Goal: Transaction & Acquisition: Purchase product/service

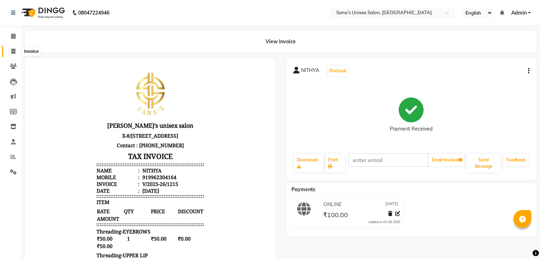
click at [13, 52] on icon at bounding box center [13, 51] width 4 height 5
select select "6091"
select select "service"
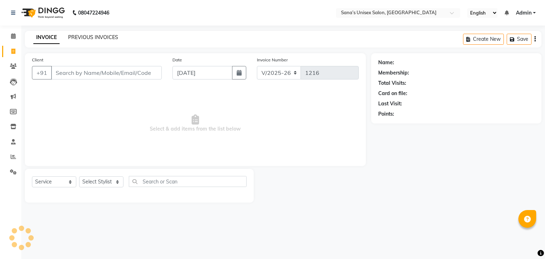
click at [87, 39] on link "PREVIOUS INVOICES" at bounding box center [93, 37] width 50 height 6
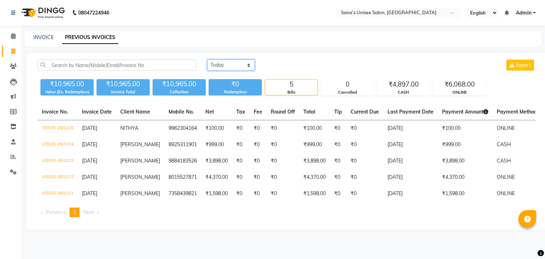
click at [232, 67] on select "[DATE] [DATE] Custom Range" at bounding box center [231, 65] width 48 height 11
select select "range"
click at [207, 60] on select "[DATE] [DATE] Custom Range" at bounding box center [231, 65] width 48 height 11
click at [290, 70] on input "[DATE]" at bounding box center [289, 65] width 50 height 10
select select "9"
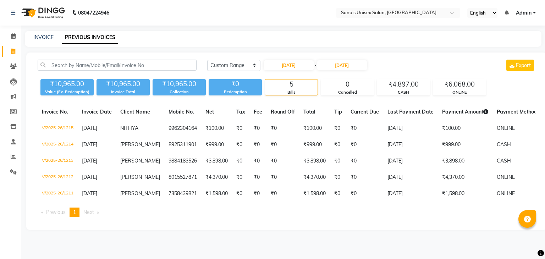
select select "2025"
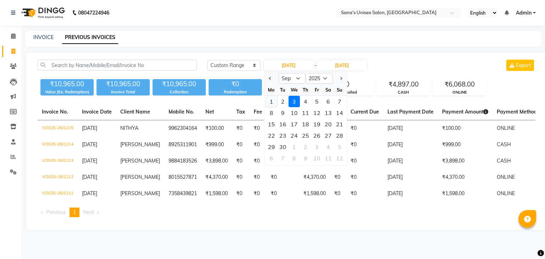
click at [271, 102] on div "1" at bounding box center [271, 101] width 11 height 11
type input "01-09-2025"
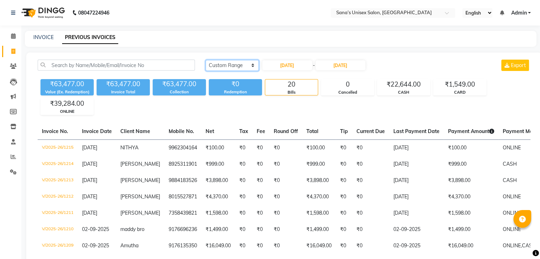
click at [230, 64] on select "Today Yesterday Custom Range" at bounding box center [232, 65] width 53 height 11
select select "today"
click at [206, 60] on select "Today Yesterday Custom Range" at bounding box center [232, 65] width 53 height 11
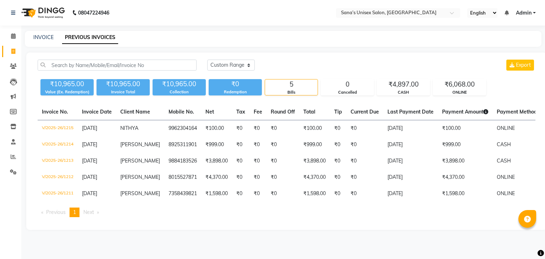
click at [48, 82] on div "₹10,965.00" at bounding box center [66, 84] width 53 height 10
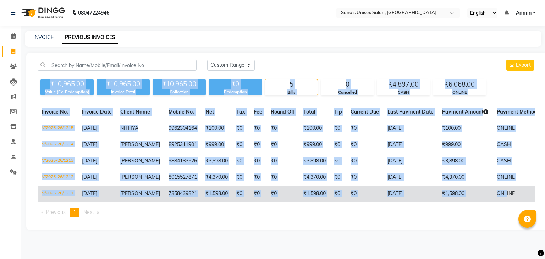
drag, startPoint x: 51, startPoint y: 83, endPoint x: 499, endPoint y: 204, distance: 464.4
click at [499, 204] on div "Today Yesterday Custom Range Export ₹10,965.00 Value (Ex. Redemption) ₹10,965.0…" at bounding box center [286, 142] width 521 height 178
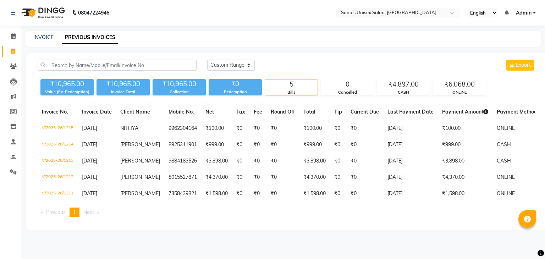
click at [342, 230] on div "Today Yesterday Custom Range Export ₹10,965.00 Value (Ex. Redemption) ₹10,965.0…" at bounding box center [286, 142] width 521 height 178
click at [12, 50] on icon at bounding box center [13, 51] width 4 height 5
select select "service"
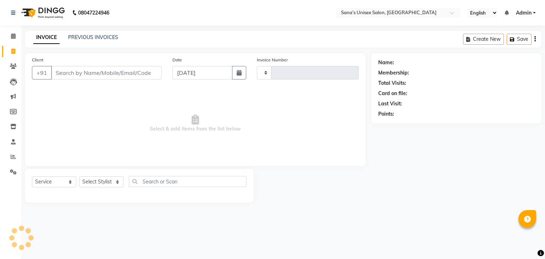
type input "1216"
select select "6091"
click at [106, 179] on select "Select Stylist" at bounding box center [101, 181] width 44 height 11
select select "45708"
click at [79, 177] on select "Select Stylist anjali beauty MADHU [PERSON_NAME] (BEAUTY THERAPIST) [PERSON_NAM…" at bounding box center [106, 181] width 54 height 11
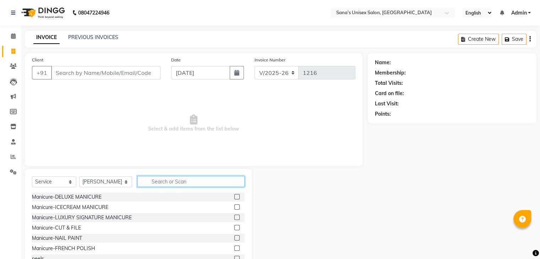
click at [158, 182] on input "text" at bounding box center [190, 181] width 107 height 11
click at [161, 179] on input "text" at bounding box center [190, 181] width 107 height 11
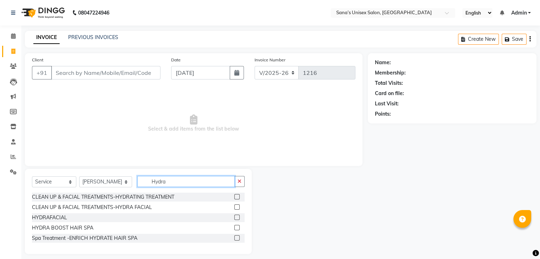
type input "Hydra"
click at [236, 218] on label at bounding box center [236, 217] width 5 height 5
click at [236, 218] on input "checkbox" at bounding box center [236, 218] width 5 height 5
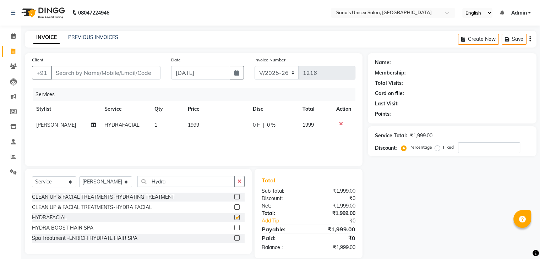
checkbox input "false"
click at [236, 183] on button "button" at bounding box center [239, 181] width 10 height 11
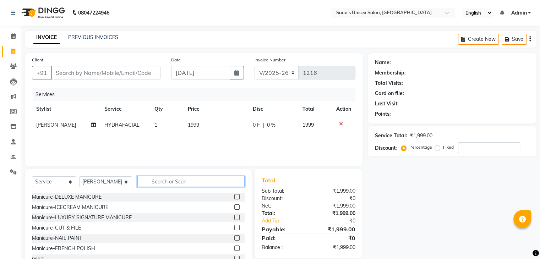
click at [225, 184] on input "text" at bounding box center [190, 181] width 107 height 11
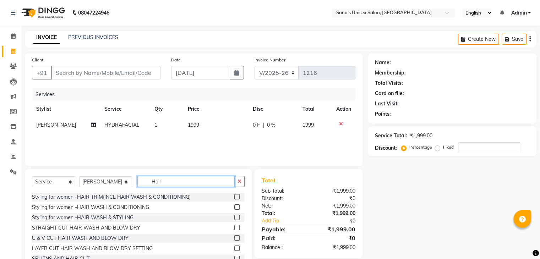
click at [184, 185] on input "Hair" at bounding box center [185, 181] width 97 height 11
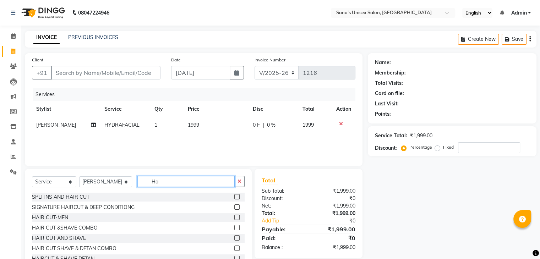
type input "H"
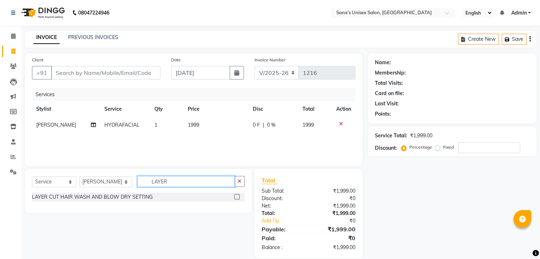
type input "LAYER"
click at [236, 197] on label at bounding box center [236, 196] width 5 height 5
click at [236, 197] on input "checkbox" at bounding box center [236, 197] width 5 height 5
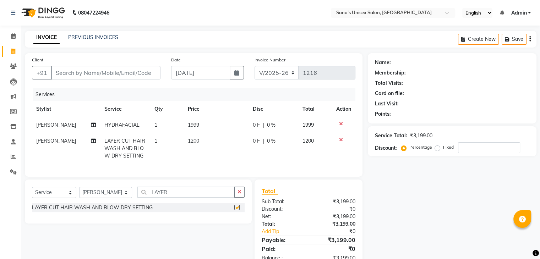
checkbox input "false"
click at [140, 76] on input "Client" at bounding box center [105, 72] width 109 height 13
click at [207, 130] on td "1999" at bounding box center [216, 125] width 65 height 16
select select "45708"
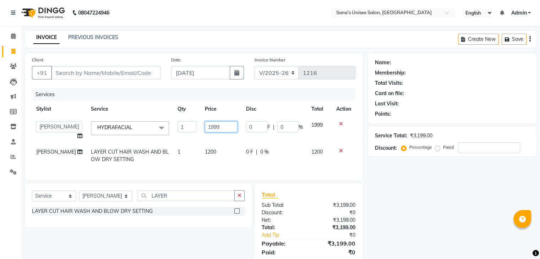
drag, startPoint x: 213, startPoint y: 129, endPoint x: 192, endPoint y: 137, distance: 22.3
click at [192, 137] on tr "anjali beauty MADHU MUTHU MARI (BEAUTY THERAPIST) NANDHINI NivethaKarthikeyan P…" at bounding box center [193, 130] width 323 height 27
type input "1800"
click at [226, 138] on tbody "anjali beauty MADHU MUTHU MARI (BEAUTY THERAPIST) NANDHINI NivethaKarthikeyan P…" at bounding box center [193, 142] width 323 height 50
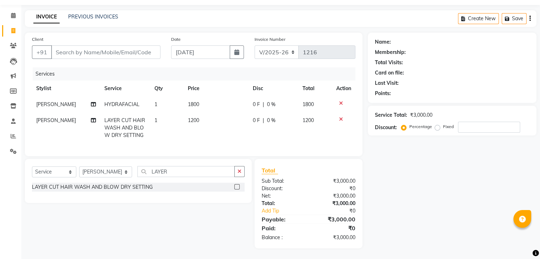
scroll to position [26, 0]
click at [240, 175] on button "button" at bounding box center [239, 171] width 10 height 11
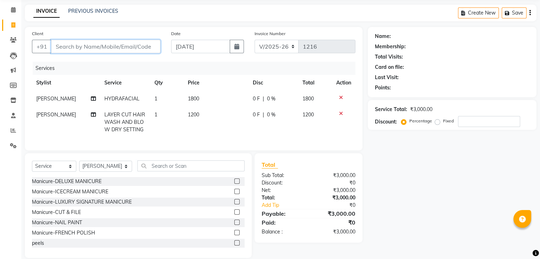
click at [122, 45] on input "Client" at bounding box center [105, 46] width 109 height 13
click at [130, 46] on input "Client" at bounding box center [105, 46] width 109 height 13
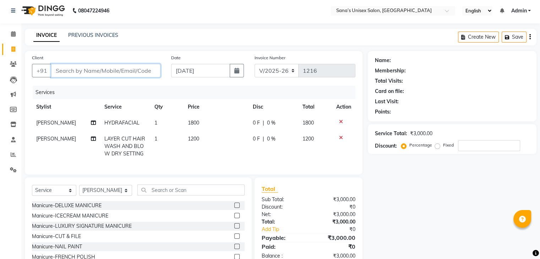
scroll to position [0, 0]
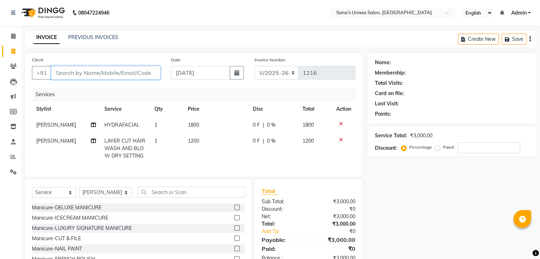
click at [131, 71] on input "Client" at bounding box center [105, 72] width 109 height 13
type input "7"
type input "0"
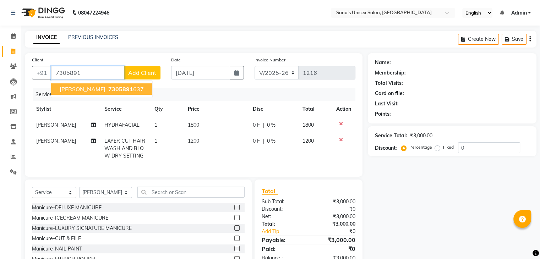
click at [109, 91] on ngb-highlight "7305891 637" at bounding box center [125, 89] width 37 height 7
type input "7305891637"
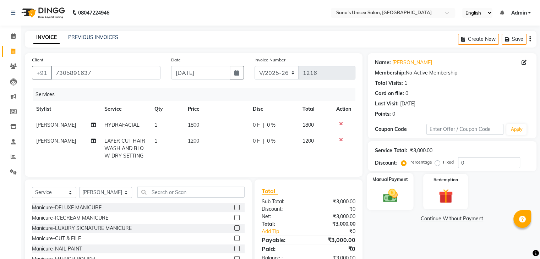
click at [401, 196] on img at bounding box center [390, 195] width 24 height 17
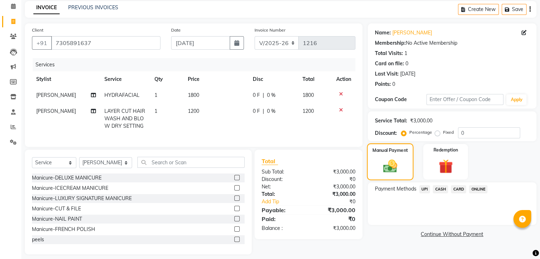
scroll to position [42, 0]
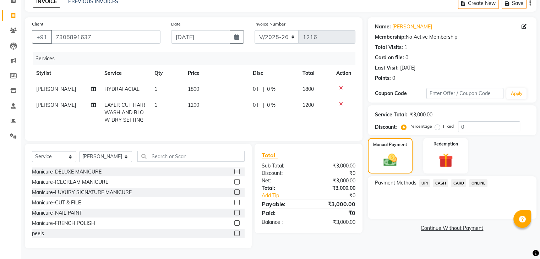
click at [439, 179] on span "CASH" at bounding box center [440, 183] width 15 height 8
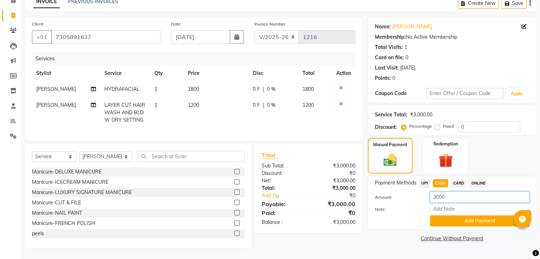
drag, startPoint x: 455, startPoint y: 194, endPoint x: 434, endPoint y: 201, distance: 22.8
click at [434, 200] on div "Amount: 3000 Note: Add Payment" at bounding box center [452, 209] width 154 height 35
type input "1200"
click at [447, 216] on button "Add Payment" at bounding box center [479, 221] width 99 height 11
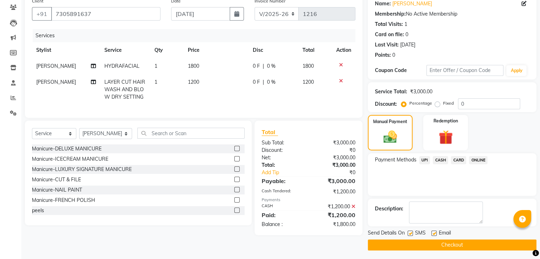
scroll to position [61, 0]
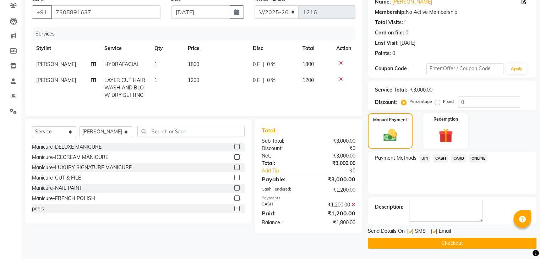
click at [475, 162] on span "ONLINE" at bounding box center [478, 158] width 18 height 8
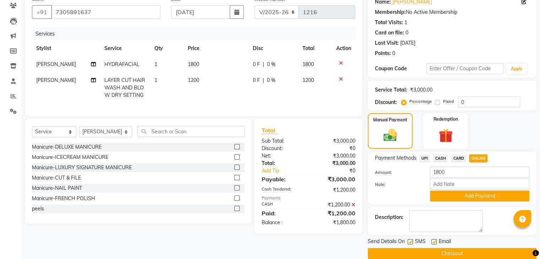
click at [458, 199] on button "Add Payment" at bounding box center [479, 196] width 99 height 11
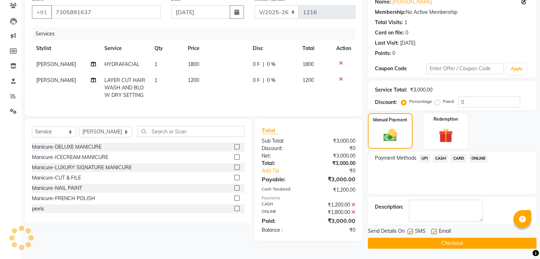
click at [458, 243] on button "Checkout" at bounding box center [452, 243] width 169 height 11
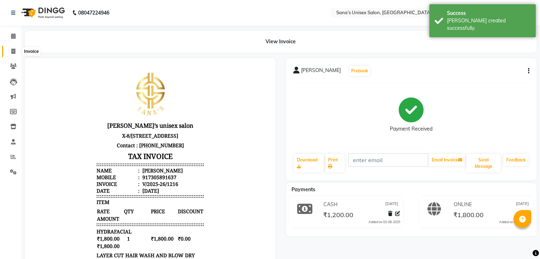
click at [10, 49] on span at bounding box center [13, 52] width 12 height 8
select select "service"
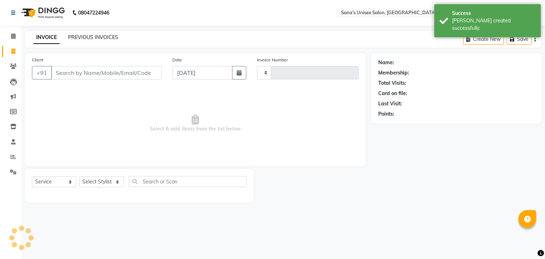
click at [88, 37] on link "PREVIOUS INVOICES" at bounding box center [93, 37] width 50 height 6
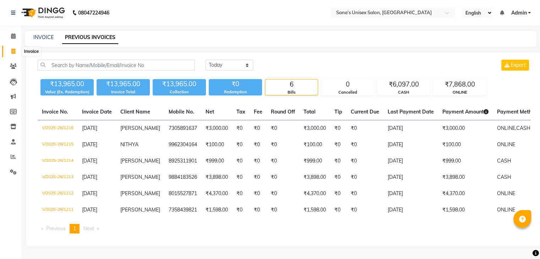
click at [7, 50] on span at bounding box center [13, 52] width 12 height 8
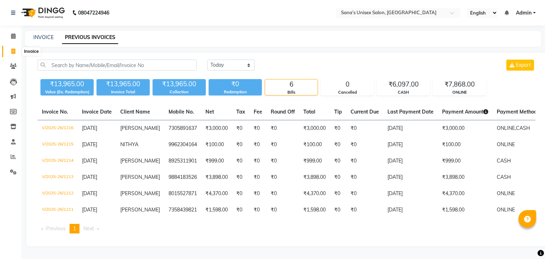
select select "service"
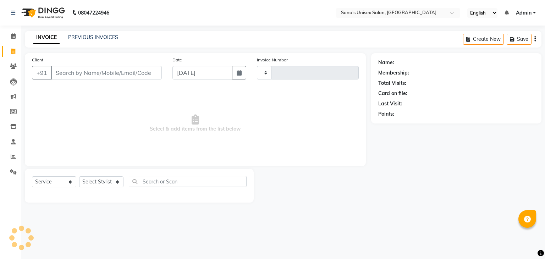
type input "1217"
select select "6091"
click at [85, 183] on select "Select Stylist" at bounding box center [101, 181] width 44 height 11
select select "90741"
click at [79, 177] on select "Select Stylist anjali beauty MADHU MUTHU MARI (BEAUTY THERAPIST) NANDHINI Nivet…" at bounding box center [106, 181] width 54 height 11
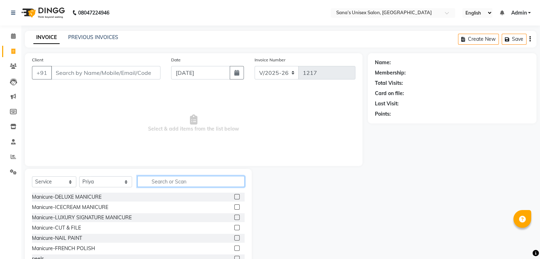
click at [196, 184] on input "text" at bounding box center [190, 181] width 107 height 11
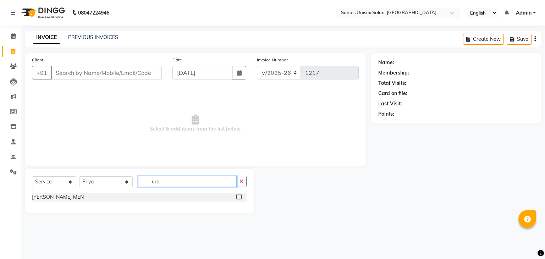
type input "urb"
click at [239, 196] on label at bounding box center [238, 196] width 5 height 5
click at [239, 196] on input "checkbox" at bounding box center [238, 197] width 5 height 5
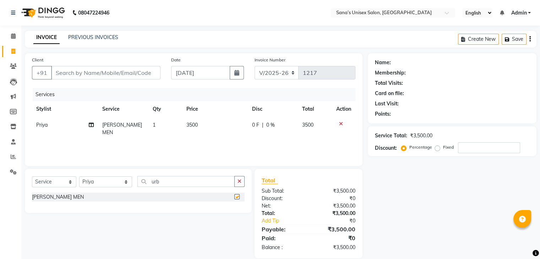
checkbox input "false"
click at [121, 70] on input "Client" at bounding box center [105, 72] width 109 height 13
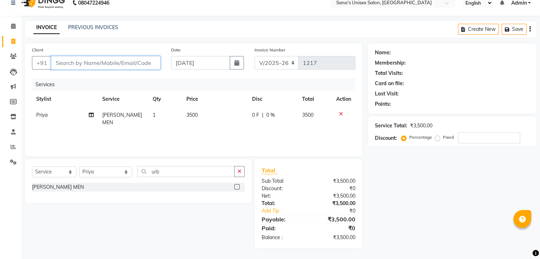
click at [120, 64] on input "Client" at bounding box center [105, 62] width 109 height 13
click at [120, 66] on input "Client" at bounding box center [105, 62] width 109 height 13
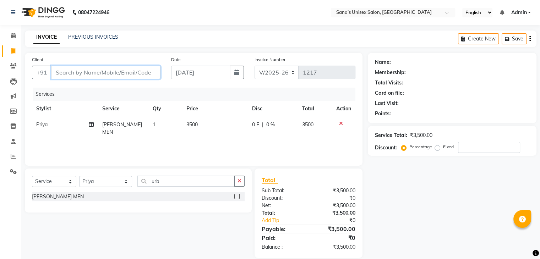
scroll to position [0, 0]
click at [138, 74] on input "Client" at bounding box center [105, 72] width 109 height 13
type input "9"
type input "0"
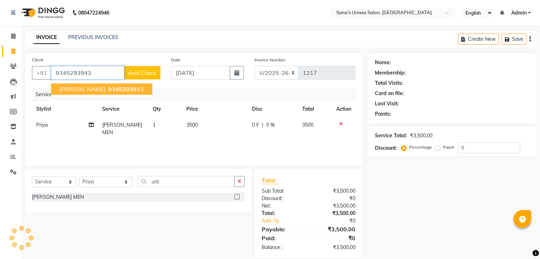
type input "9345293943"
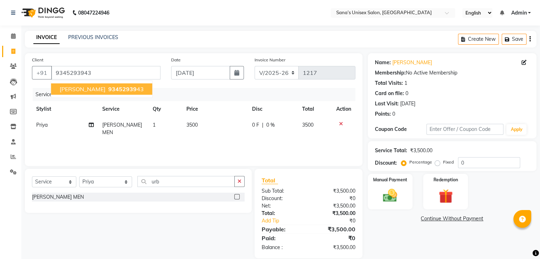
click at [128, 92] on ngb-highlight "93452939 43" at bounding box center [125, 89] width 37 height 7
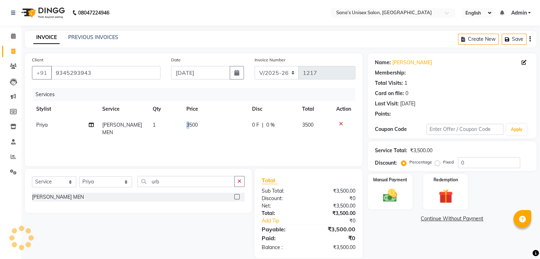
click at [187, 127] on span "3500" at bounding box center [191, 125] width 11 height 6
select select "90741"
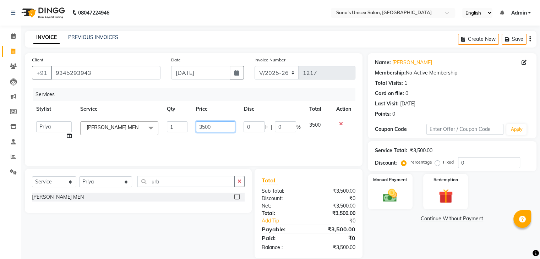
drag, startPoint x: 197, startPoint y: 127, endPoint x: 257, endPoint y: 126, distance: 59.7
click at [257, 126] on tr "anjali beauty MADHU MUTHU MARI (BEAUTY THERAPIST) NANDHINI NivethaKarthikeyan P…" at bounding box center [193, 130] width 323 height 27
type input "2999"
click at [182, 89] on div "Services" at bounding box center [197, 94] width 328 height 13
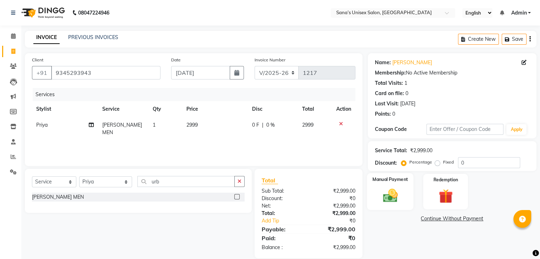
click at [401, 196] on img at bounding box center [390, 195] width 24 height 17
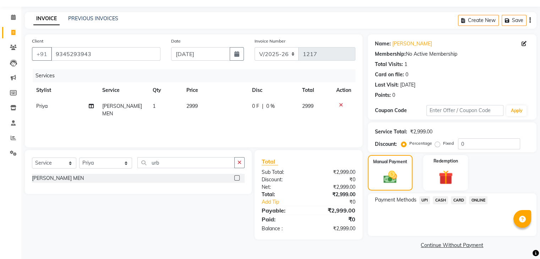
scroll to position [21, 0]
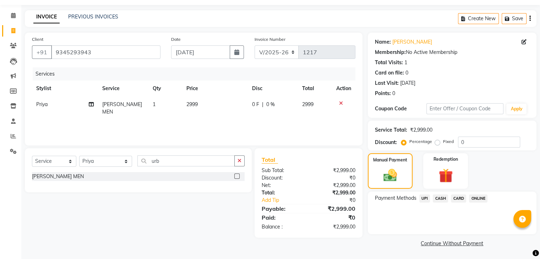
click at [477, 198] on span "ONLINE" at bounding box center [478, 199] width 18 height 8
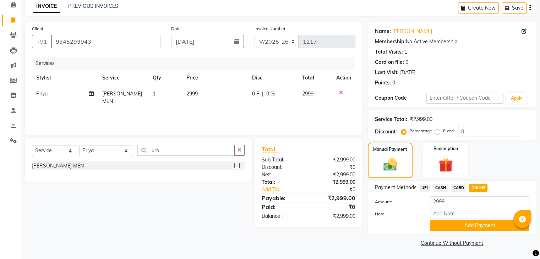
scroll to position [32, 0]
click at [466, 224] on button "Add Payment" at bounding box center [479, 225] width 99 height 11
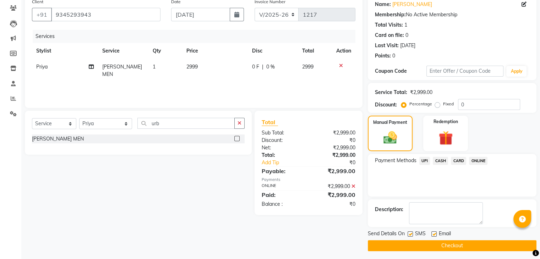
scroll to position [61, 0]
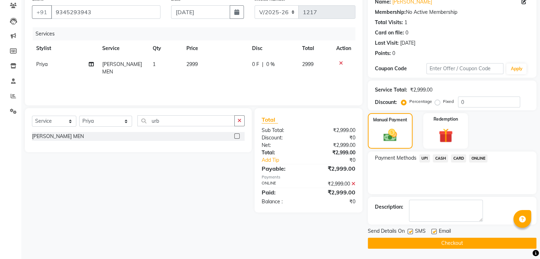
click at [437, 243] on button "Checkout" at bounding box center [452, 243] width 169 height 11
click at [437, 243] on div "Checkout" at bounding box center [452, 243] width 169 height 11
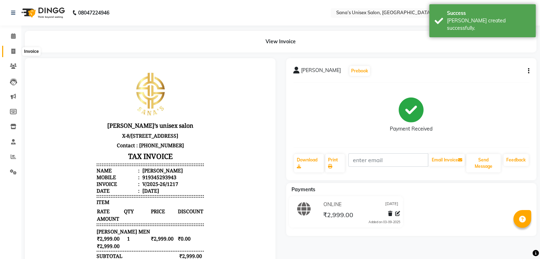
click at [10, 49] on span at bounding box center [13, 52] width 12 height 8
select select "service"
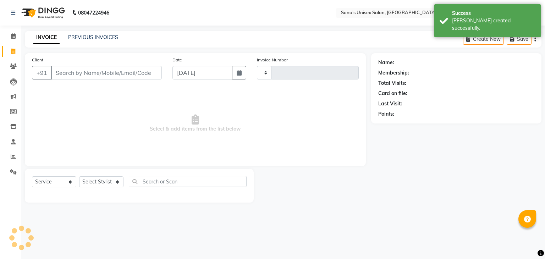
type input "1218"
select select "6091"
click at [98, 37] on link "PREVIOUS INVOICES" at bounding box center [93, 37] width 50 height 6
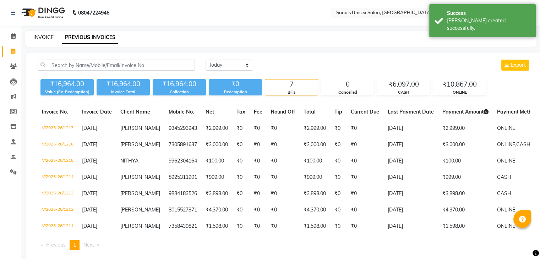
click at [45, 39] on link "INVOICE" at bounding box center [43, 37] width 20 height 6
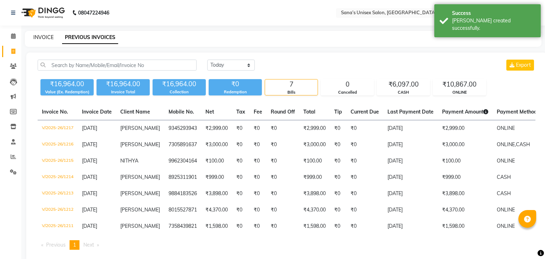
select select "6091"
select select "service"
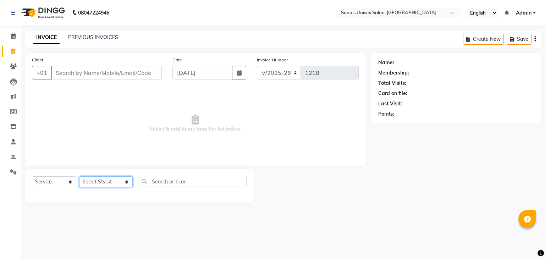
click at [95, 181] on select "Select Stylist anjali beauty MADHU MUTHU MARI (BEAUTY THERAPIST) NANDHINI Nivet…" at bounding box center [106, 181] width 54 height 11
select select "90741"
click at [79, 177] on select "Select Stylist anjali beauty MADHU MUTHU MARI (BEAUTY THERAPIST) NANDHINI Nivet…" at bounding box center [106, 181] width 54 height 11
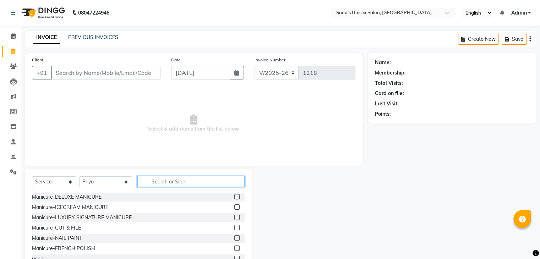
click at [183, 184] on input "text" at bounding box center [190, 181] width 107 height 11
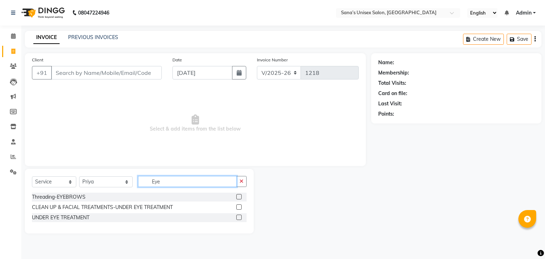
type input "Eye"
click at [240, 197] on label at bounding box center [238, 196] width 5 height 5
click at [240, 197] on input "checkbox" at bounding box center [238, 197] width 5 height 5
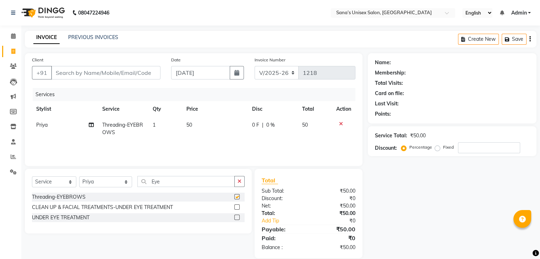
checkbox input "false"
drag, startPoint x: 245, startPoint y: 179, endPoint x: 229, endPoint y: 182, distance: 15.9
click at [245, 180] on div "Select Service Product Membership Package Voucher Prepaid Gift Card Select Styl…" at bounding box center [138, 201] width 227 height 65
click at [239, 183] on icon "button" at bounding box center [240, 181] width 4 height 5
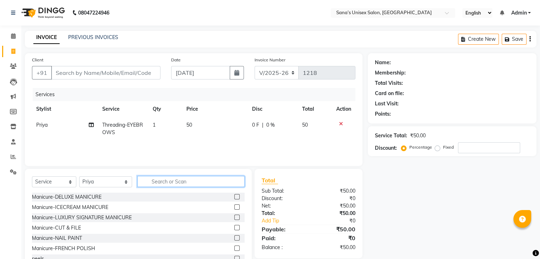
click at [212, 183] on input "text" at bounding box center [190, 181] width 107 height 11
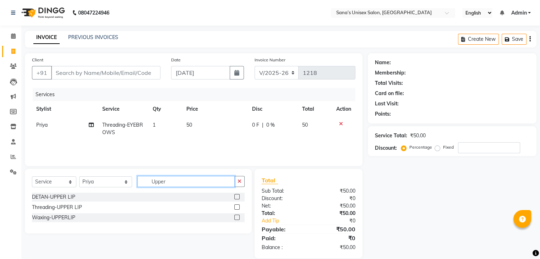
type input "Upper"
click at [237, 207] on label at bounding box center [236, 207] width 5 height 5
click at [237, 207] on input "checkbox" at bounding box center [236, 207] width 5 height 5
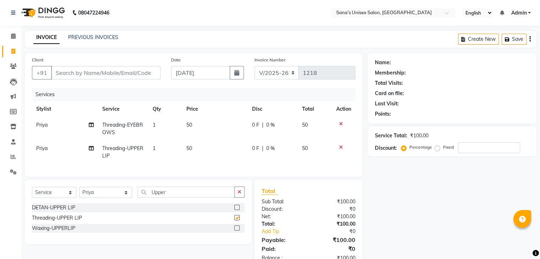
checkbox input "false"
click at [83, 69] on input "Client" at bounding box center [105, 72] width 109 height 13
type input "8"
type input "0"
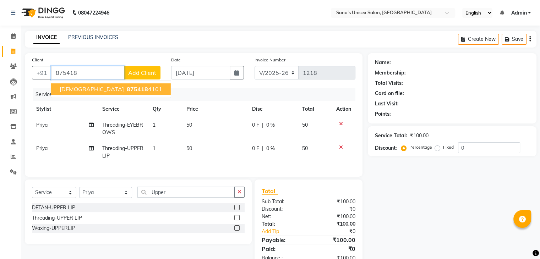
click at [127, 88] on span "875418" at bounding box center [137, 89] width 21 height 7
type input "8754184101"
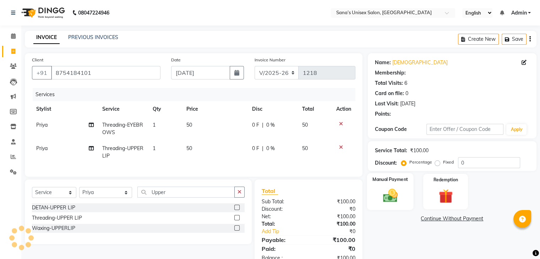
click at [406, 195] on div "Manual Payment" at bounding box center [390, 191] width 47 height 37
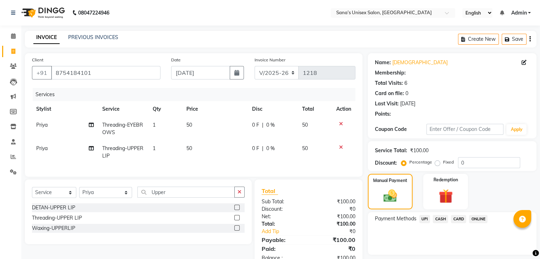
click at [481, 217] on span "ONLINE" at bounding box center [478, 219] width 18 height 8
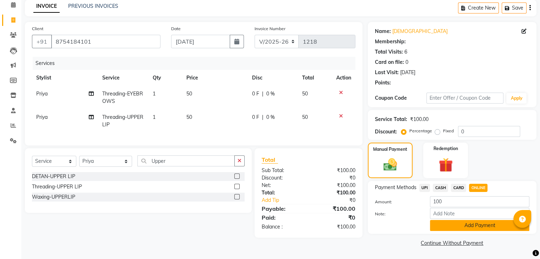
click at [479, 226] on button "Add Payment" at bounding box center [479, 225] width 99 height 11
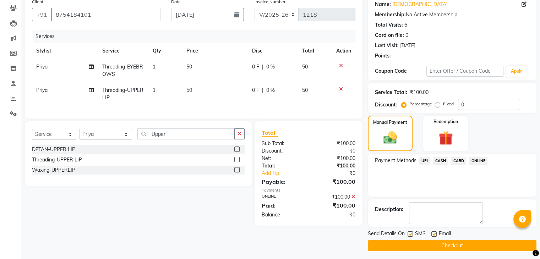
scroll to position [61, 0]
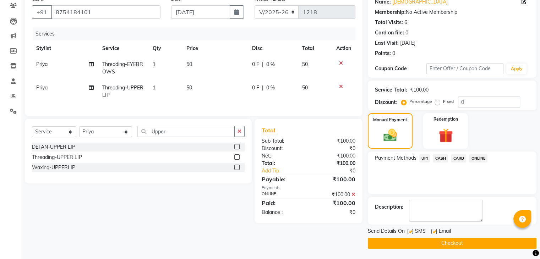
click at [472, 246] on button "Checkout" at bounding box center [452, 243] width 169 height 11
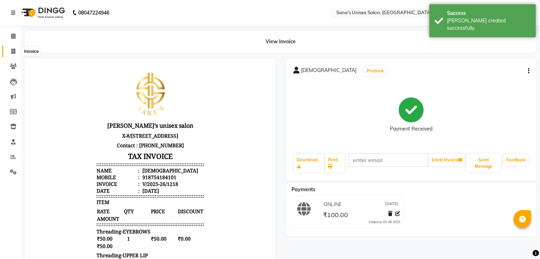
click at [12, 52] on icon at bounding box center [13, 51] width 4 height 5
select select "service"
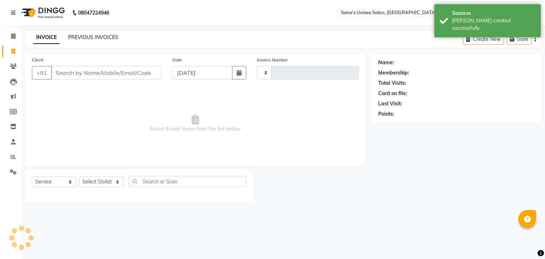
type input "1219"
select select "6091"
click at [103, 37] on link "PREVIOUS INVOICES" at bounding box center [93, 37] width 50 height 6
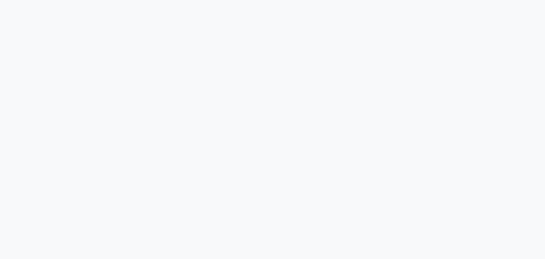
select select "service"
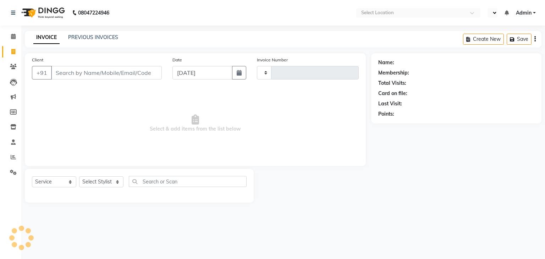
type input "1216"
select select "en"
select select "6091"
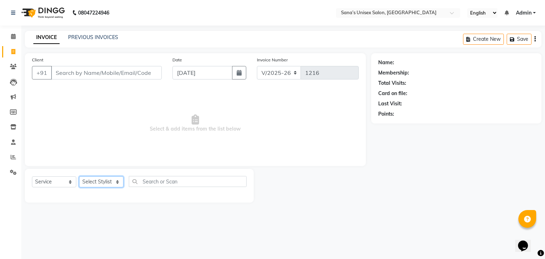
click at [106, 181] on select "Select Stylist" at bounding box center [101, 181] width 44 height 11
click at [104, 181] on select "Select Stylist anjali beauty MADHU MUTHU MARI (BEAUTY THERAPIST) NANDHINI Nivet…" at bounding box center [106, 181] width 54 height 11
select select "47419"
click at [79, 177] on select "Select Stylist anjali beauty MADHU MUTHU MARI (BEAUTY THERAPIST) NANDHINI Nivet…" at bounding box center [106, 181] width 54 height 11
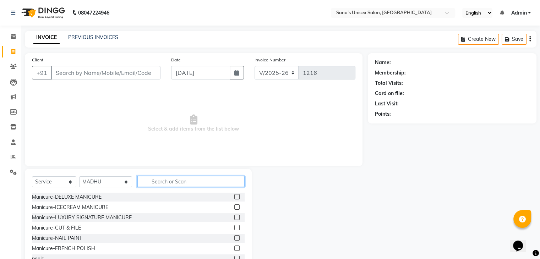
click at [156, 184] on input "text" at bounding box center [190, 181] width 107 height 11
type input "THRE"
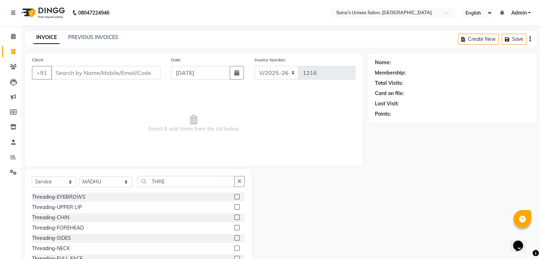
click at [234, 198] on label at bounding box center [236, 196] width 5 height 5
click at [234, 198] on input "checkbox" at bounding box center [236, 197] width 5 height 5
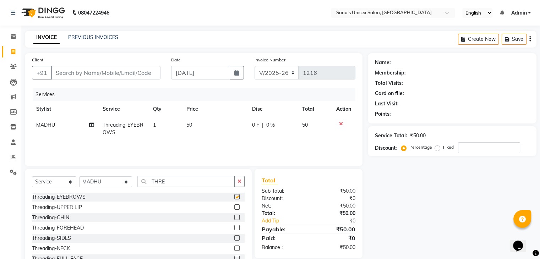
checkbox input "false"
click at [238, 181] on icon "button" at bounding box center [240, 181] width 4 height 5
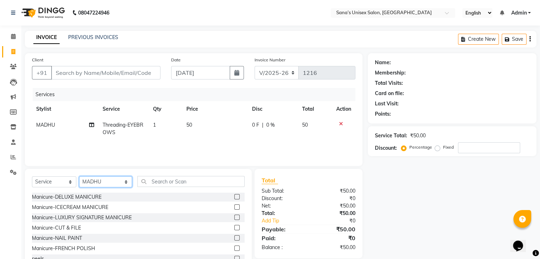
click at [107, 184] on select "Select Stylist anjali beauty MADHU MUTHU MARI (BEAUTY THERAPIST) NANDHINI Nivet…" at bounding box center [105, 181] width 53 height 11
click at [288, 147] on div "Services Stylist Service Qty Price Disc Total Action MADHU Threading-EYEBROWS 1…" at bounding box center [193, 123] width 323 height 71
click at [177, 185] on input "text" at bounding box center [190, 181] width 107 height 11
click at [138, 72] on input "Client" at bounding box center [105, 72] width 109 height 13
click at [138, 73] on input "Client" at bounding box center [105, 72] width 109 height 13
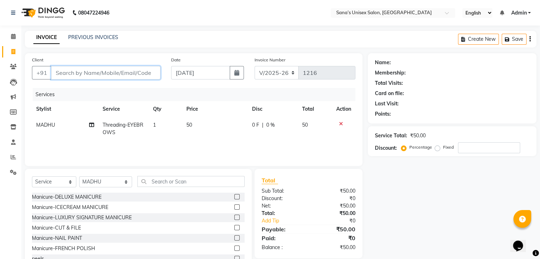
click at [138, 74] on input "Client" at bounding box center [105, 72] width 109 height 13
type input "9"
type input "0"
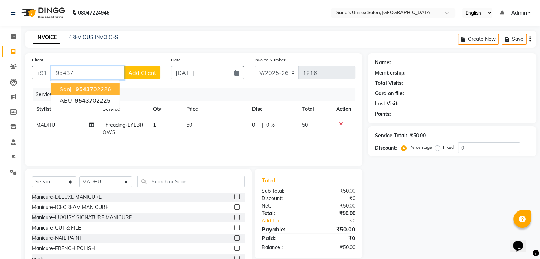
click at [86, 90] on span "95437" at bounding box center [85, 89] width 18 height 7
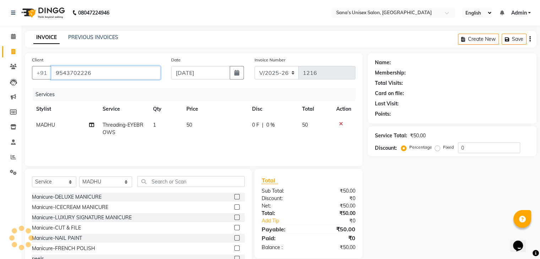
type input "9543702226"
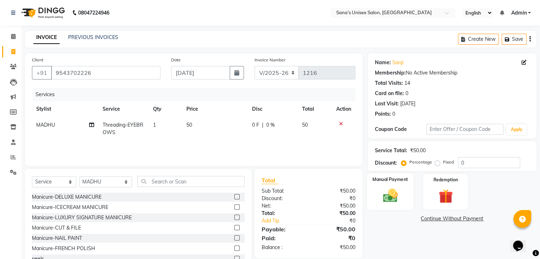
click at [405, 193] on div "Manual Payment" at bounding box center [390, 191] width 47 height 37
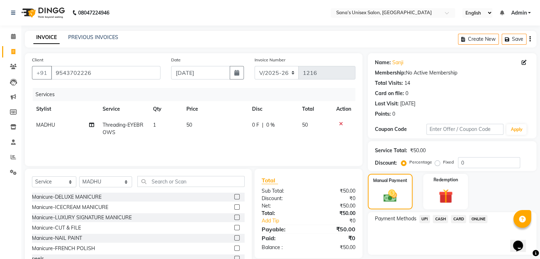
click at [441, 216] on span "CASH" at bounding box center [440, 219] width 15 height 8
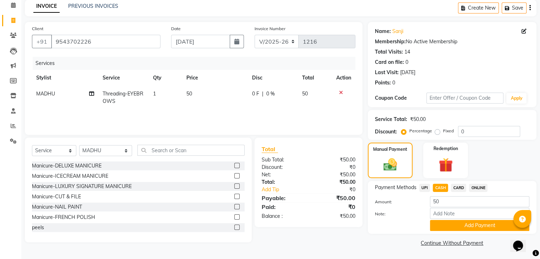
click at [445, 225] on button "Add Payment" at bounding box center [479, 225] width 99 height 11
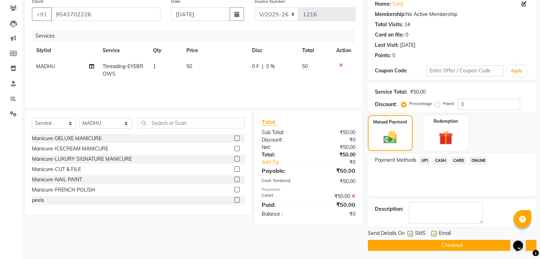
scroll to position [61, 0]
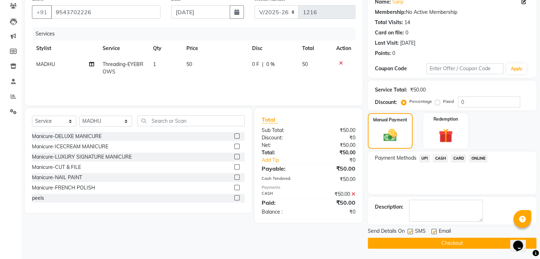
click at [442, 246] on button "Checkout" at bounding box center [452, 243] width 169 height 11
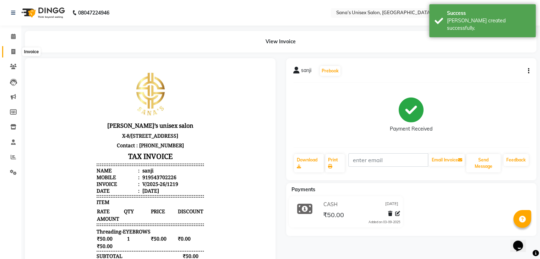
click at [14, 50] on icon at bounding box center [13, 51] width 4 height 5
select select "service"
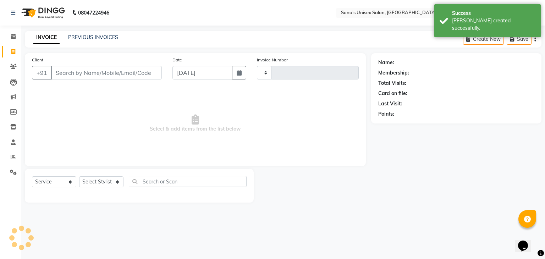
type input "1220"
select select "6091"
click at [78, 36] on link "PREVIOUS INVOICES" at bounding box center [93, 37] width 50 height 6
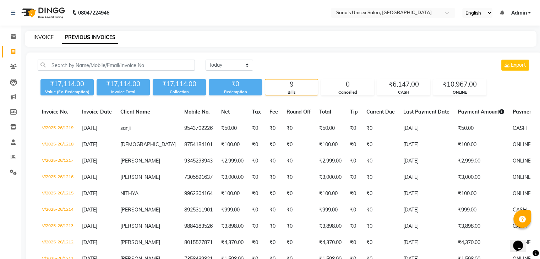
click at [38, 34] on link "INVOICE" at bounding box center [43, 37] width 20 height 6
select select "6091"
select select "service"
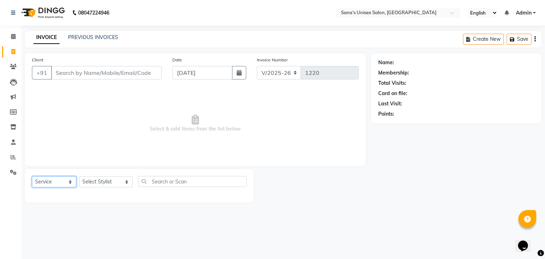
click at [62, 181] on select "Select Service Product Membership Package Voucher Prepaid Gift Card" at bounding box center [54, 181] width 44 height 11
click at [32, 177] on select "Select Service Product Membership Package Voucher Prepaid Gift Card" at bounding box center [54, 181] width 44 height 11
click at [100, 186] on select "Select Stylist anjali beauty MADHU MUTHU MARI (BEAUTY THERAPIST) NANDHINI Nivet…" at bounding box center [106, 181] width 54 height 11
select select "90741"
click at [79, 177] on select "Select Stylist anjali beauty MADHU MUTHU MARI (BEAUTY THERAPIST) NANDHINI Nivet…" at bounding box center [106, 181] width 54 height 11
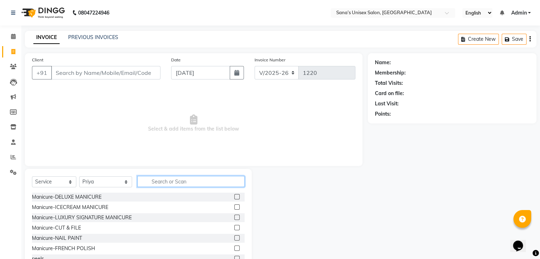
click at [159, 181] on input "text" at bounding box center [190, 181] width 107 height 11
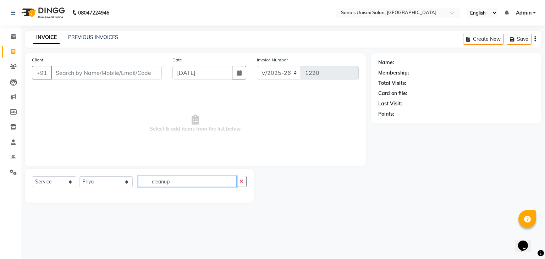
click at [176, 184] on input "cleanup" at bounding box center [187, 181] width 99 height 11
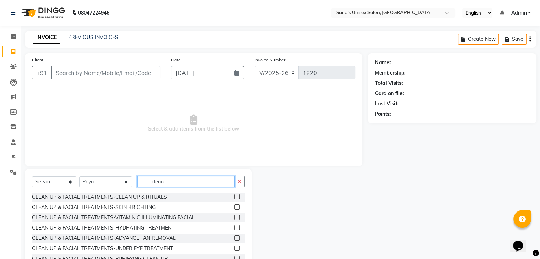
type input "clean"
click at [234, 198] on label at bounding box center [236, 196] width 5 height 5
click at [234, 198] on input "checkbox" at bounding box center [236, 197] width 5 height 5
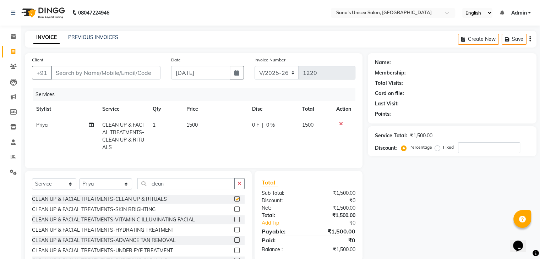
checkbox input "false"
click at [169, 189] on input "clean" at bounding box center [185, 183] width 97 height 11
type input "c"
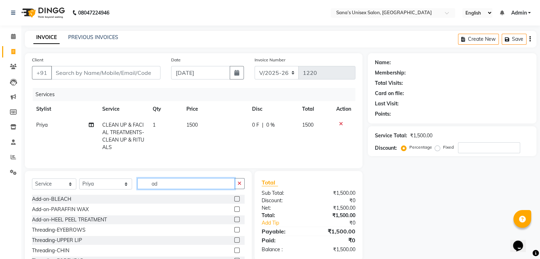
type input "ad"
click at [234, 202] on label at bounding box center [236, 198] width 5 height 5
click at [234, 202] on input "checkbox" at bounding box center [236, 199] width 5 height 5
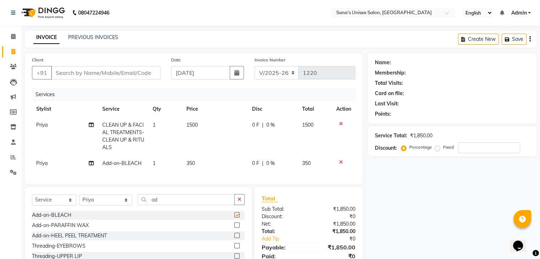
checkbox input "false"
click at [202, 167] on td "350" at bounding box center [215, 164] width 66 height 16
select select "90741"
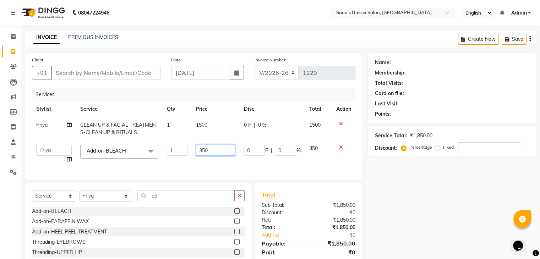
click at [209, 151] on input "350" at bounding box center [215, 150] width 39 height 11
type input "3"
type input "450"
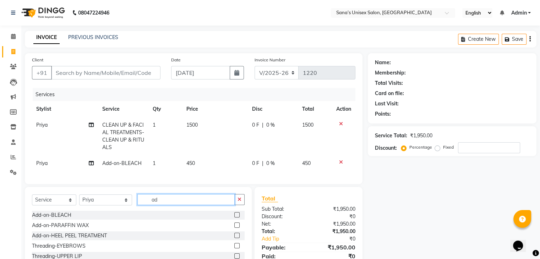
click at [166, 203] on input "ad" at bounding box center [185, 199] width 97 height 11
type input "a"
type input "n"
type input "gel"
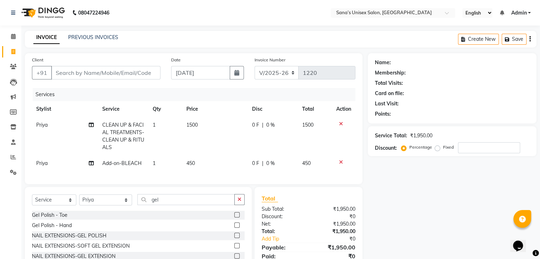
click at [237, 228] on label at bounding box center [236, 225] width 5 height 5
click at [237, 228] on input "checkbox" at bounding box center [236, 225] width 5 height 5
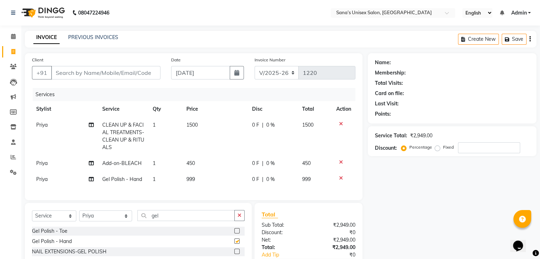
checkbox input "false"
click at [208, 176] on td "999" at bounding box center [215, 179] width 66 height 16
select select "90741"
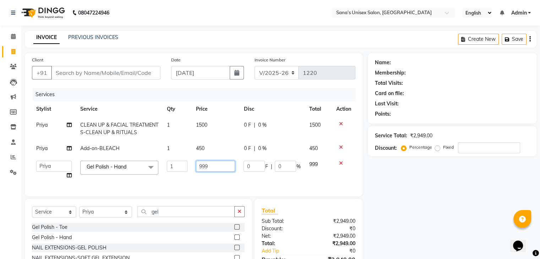
click at [220, 169] on input "999" at bounding box center [215, 166] width 39 height 11
type input "9"
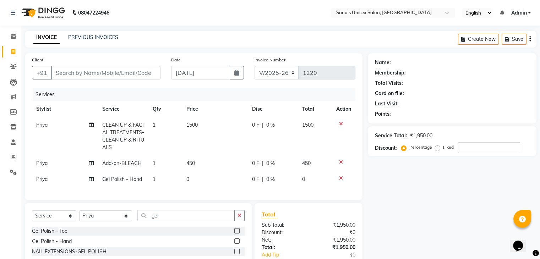
click at [197, 175] on td "0" at bounding box center [215, 179] width 66 height 16
select select "90741"
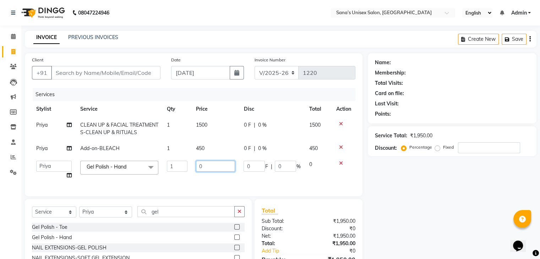
click at [214, 164] on input "0" at bounding box center [215, 166] width 39 height 11
type input "2199"
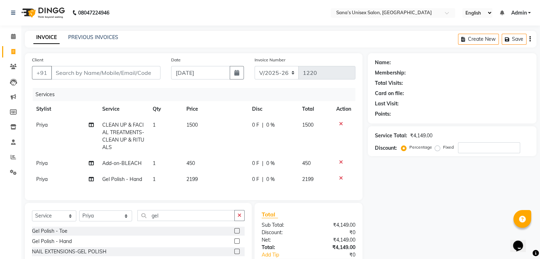
click at [233, 181] on td "2199" at bounding box center [215, 179] width 66 height 16
select select "90741"
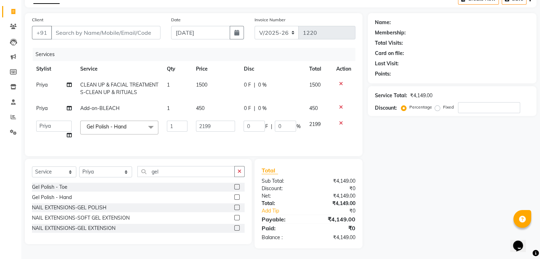
scroll to position [45, 0]
click at [163, 173] on input "gel" at bounding box center [185, 171] width 97 height 11
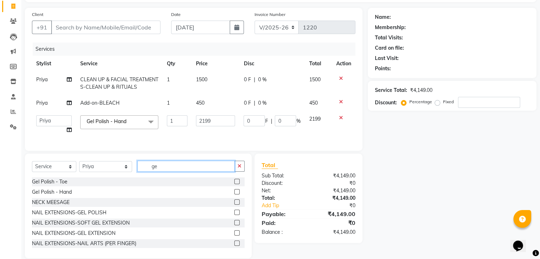
type input "g"
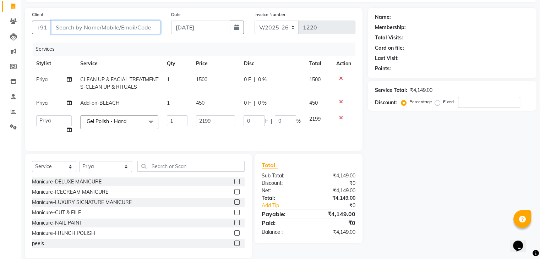
click at [128, 31] on input "Client" at bounding box center [105, 27] width 109 height 13
click at [130, 27] on input "Client" at bounding box center [105, 27] width 109 height 13
type input "9"
type input "0"
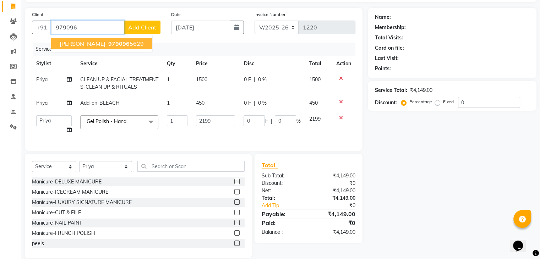
click at [105, 49] on button "monisha 979096 5629" at bounding box center [101, 43] width 101 height 11
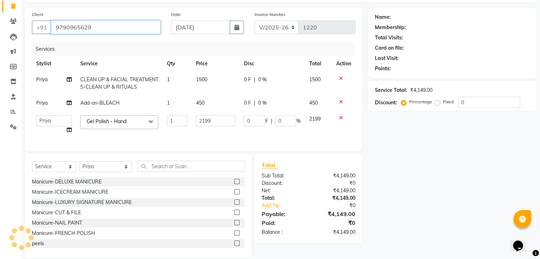
type input "9790965629"
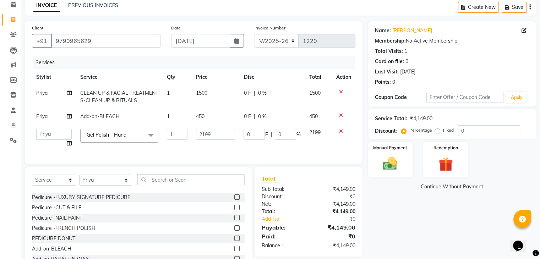
scroll to position [0, 0]
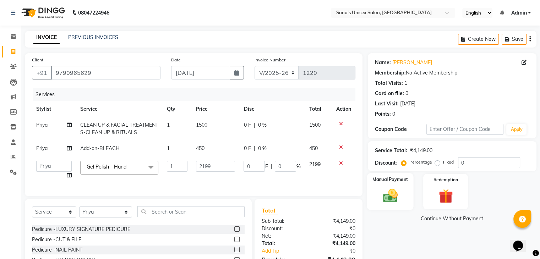
click at [390, 185] on div "Manual Payment" at bounding box center [390, 191] width 47 height 37
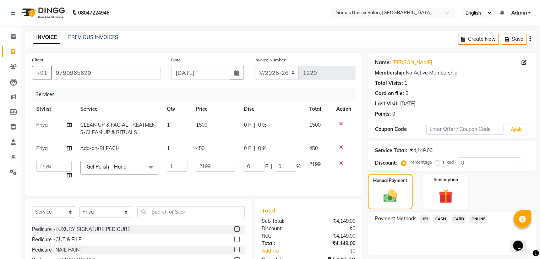
click at [474, 219] on span "ONLINE" at bounding box center [478, 219] width 18 height 8
click at [480, 253] on button "Add Payment" at bounding box center [479, 256] width 99 height 11
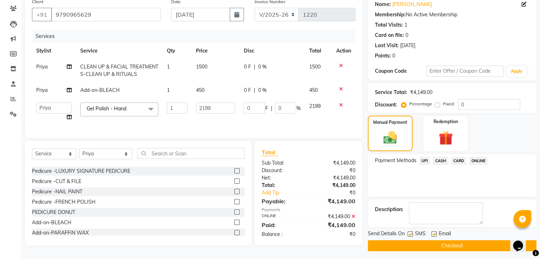
scroll to position [61, 0]
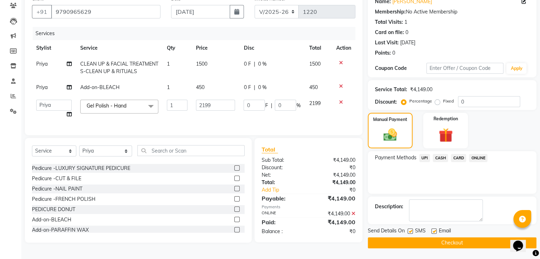
click at [472, 243] on button "Checkout" at bounding box center [452, 243] width 169 height 11
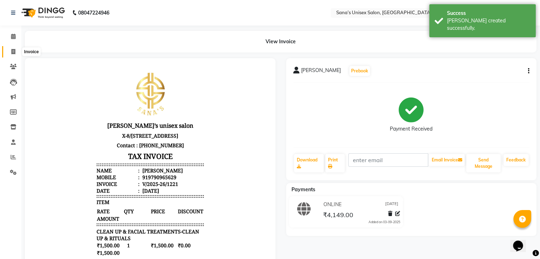
click at [11, 50] on icon at bounding box center [13, 51] width 4 height 5
select select "6091"
select select "service"
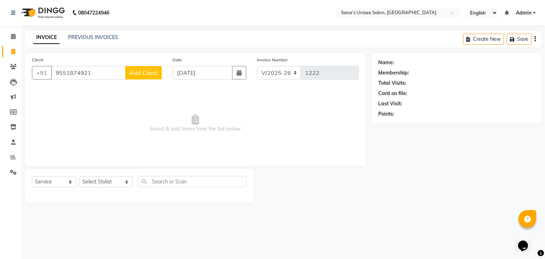
type input "9551874921"
click at [134, 73] on span "Add Client" at bounding box center [144, 72] width 28 height 7
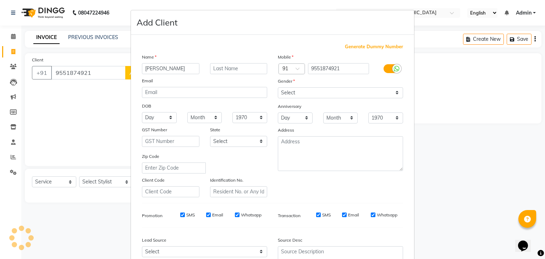
type input "ezhilarasi"
click at [341, 90] on select "Select Male Female Other Prefer Not To Say" at bounding box center [340, 92] width 125 height 11
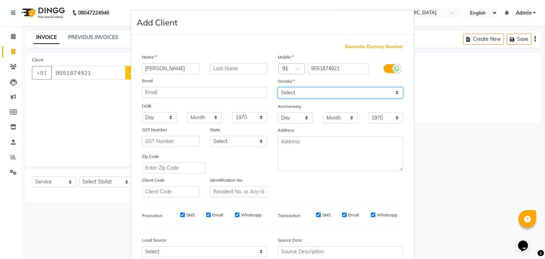
select select "female"
click at [278, 88] on select "Select Male Female Other Prefer Not To Say" at bounding box center [340, 92] width 125 height 11
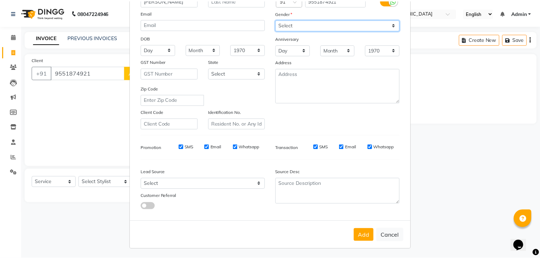
scroll to position [72, 0]
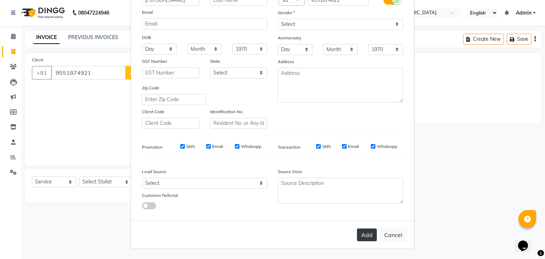
click at [358, 238] on button "Add" at bounding box center [367, 235] width 20 height 13
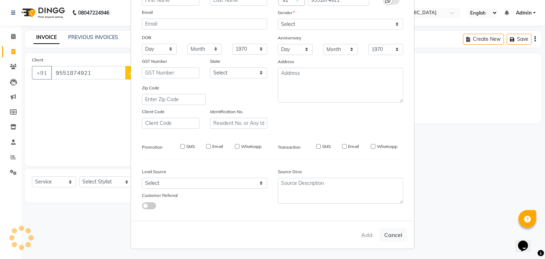
select select
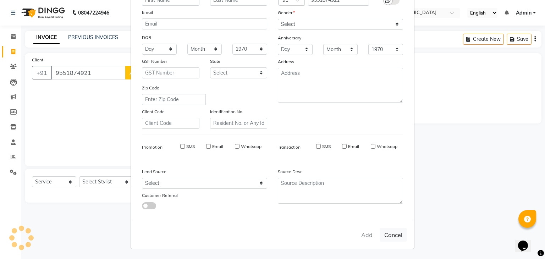
select select
checkbox input "false"
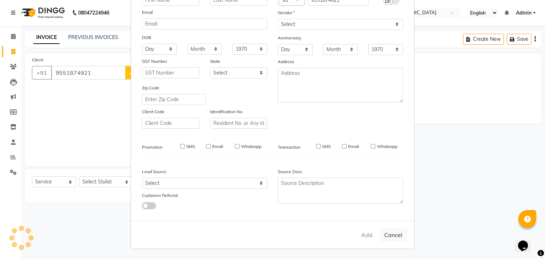
checkbox input "false"
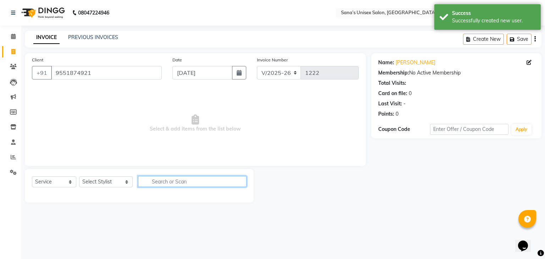
click at [200, 182] on input "text" at bounding box center [192, 181] width 109 height 11
type input "detan"
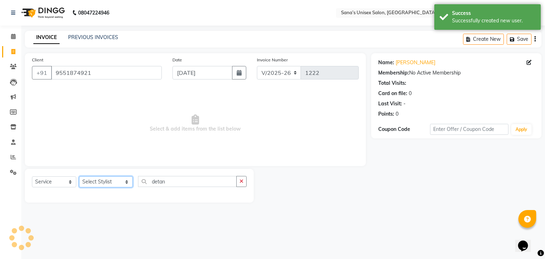
click at [96, 185] on select "Select Stylist anjali beauty MADHU MUTHU MARI (BEAUTY THERAPIST) NANDHINI Nivet…" at bounding box center [106, 181] width 54 height 11
select select "45708"
click at [79, 177] on select "Select Stylist anjali beauty MADHU MUTHU MARI (BEAUTY THERAPIST) NANDHINI Nivet…" at bounding box center [106, 181] width 54 height 11
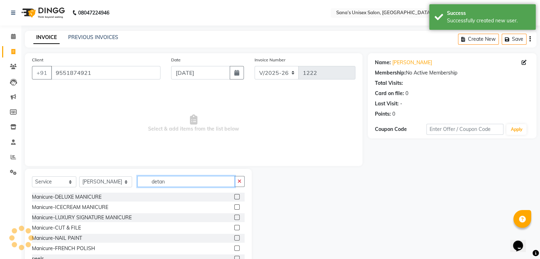
click at [168, 182] on input "detan" at bounding box center [185, 181] width 97 height 11
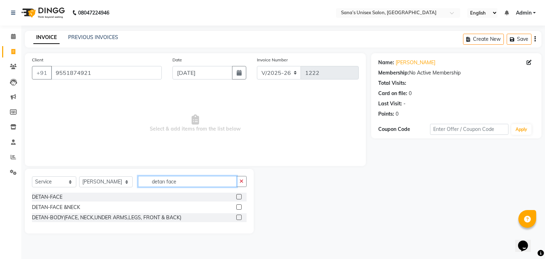
type input "detan face"
click at [239, 207] on label at bounding box center [238, 207] width 5 height 5
click at [239, 207] on input "checkbox" at bounding box center [238, 207] width 5 height 5
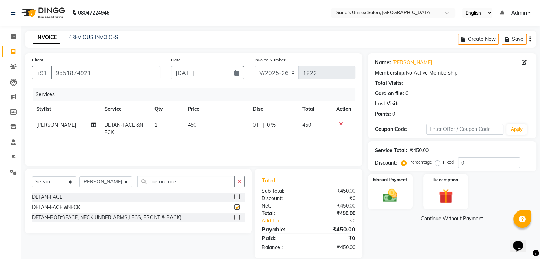
checkbox input "false"
click at [393, 201] on img at bounding box center [390, 195] width 24 height 17
click at [437, 217] on span "CASH" at bounding box center [440, 219] width 15 height 8
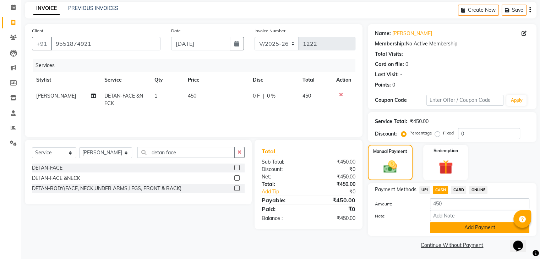
scroll to position [32, 0]
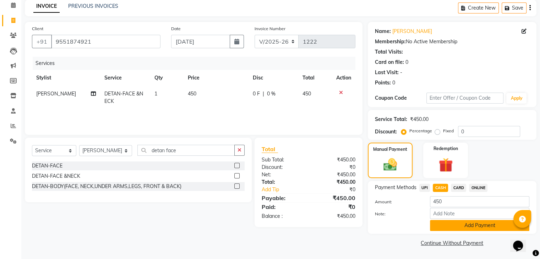
click at [466, 226] on button "Add Payment" at bounding box center [479, 225] width 99 height 11
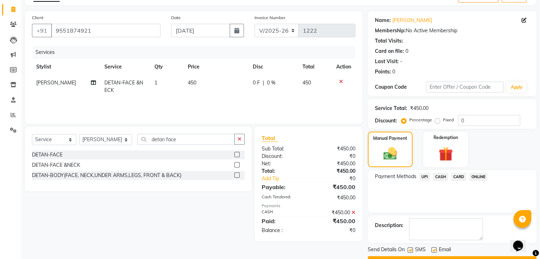
scroll to position [61, 0]
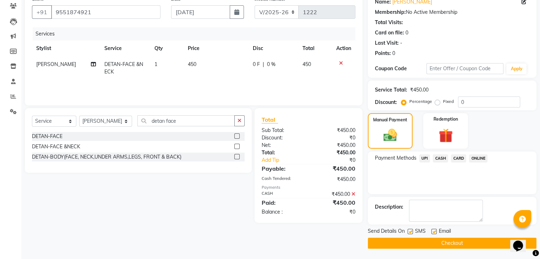
click at [452, 239] on button "Checkout" at bounding box center [452, 243] width 169 height 11
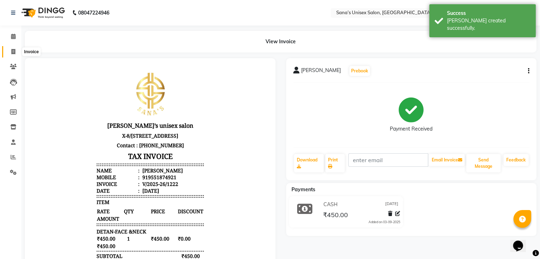
click at [14, 52] on icon at bounding box center [13, 51] width 4 height 5
select select "6091"
select select "service"
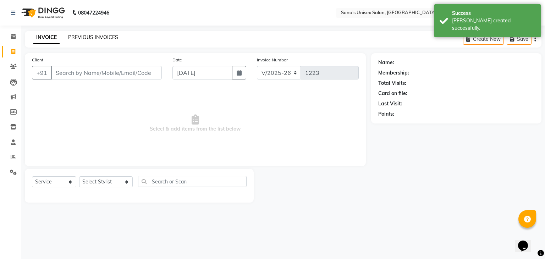
click at [81, 34] on div "PREVIOUS INVOICES" at bounding box center [93, 37] width 50 height 7
click at [80, 38] on link "PREVIOUS INVOICES" at bounding box center [93, 37] width 50 height 6
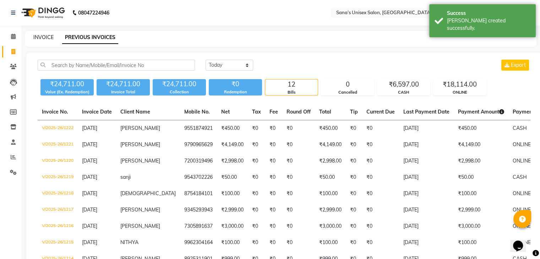
click at [36, 38] on link "INVOICE" at bounding box center [43, 37] width 20 height 6
select select "service"
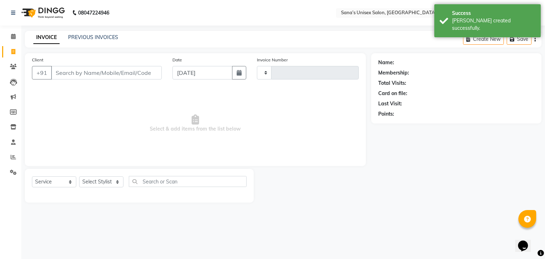
type input "1223"
select select "6091"
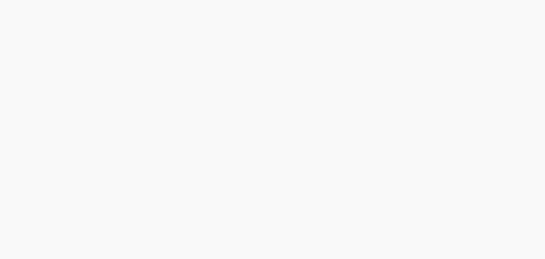
select select "service"
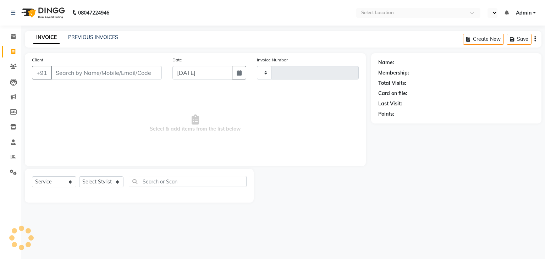
type input "1216"
select select "en"
select select "6091"
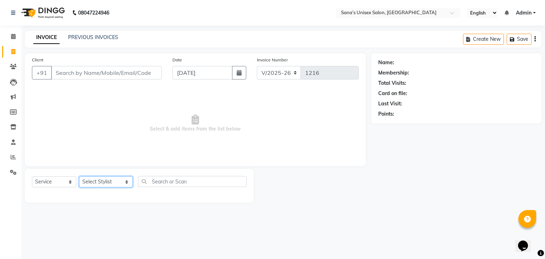
click at [105, 180] on select "Select Stylist anjali beauty MADHU [PERSON_NAME] (BEAUTY THERAPIST) [PERSON_NAM…" at bounding box center [106, 181] width 54 height 11
select select "45708"
click at [79, 177] on select "Select Stylist anjali beauty MADHU [PERSON_NAME] (BEAUTY THERAPIST) [PERSON_NAM…" at bounding box center [106, 181] width 54 height 11
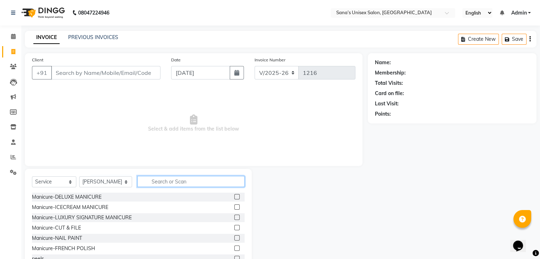
click at [187, 183] on input "text" at bounding box center [190, 181] width 107 height 11
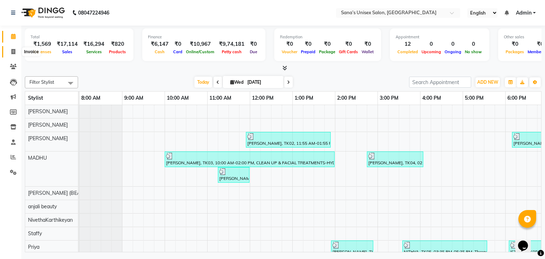
click at [13, 50] on icon at bounding box center [13, 51] width 4 height 5
select select "6091"
select select "service"
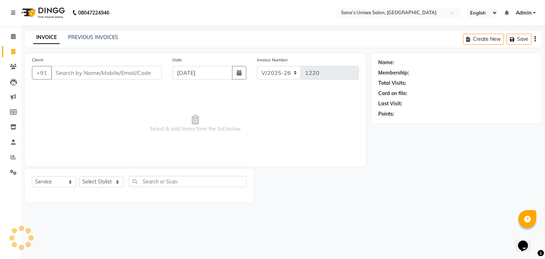
click at [13, 50] on icon at bounding box center [13, 51] width 4 height 5
select select "6091"
select select "service"
click at [87, 181] on select "Select Stylist anjali beauty MADHU MUTHU MARI (BEAUTY THERAPIST) NANDHINI Nivet…" at bounding box center [106, 181] width 54 height 11
select select "47419"
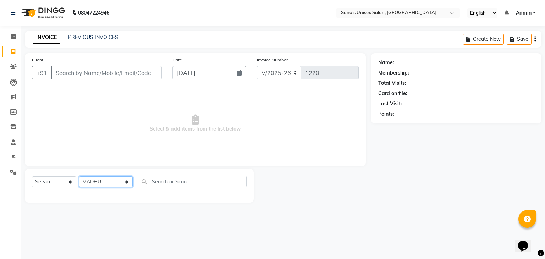
click at [79, 177] on select "Select Stylist anjali beauty MADHU MUTHU MARI (BEAUTY THERAPIST) NANDHINI Nivet…" at bounding box center [106, 181] width 54 height 11
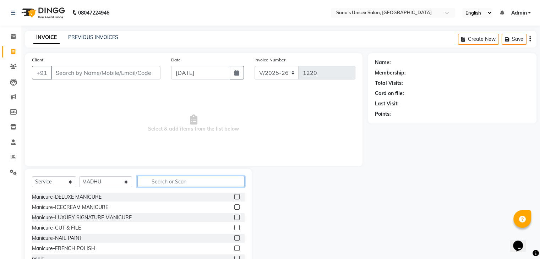
click at [178, 179] on input "text" at bounding box center [190, 181] width 107 height 11
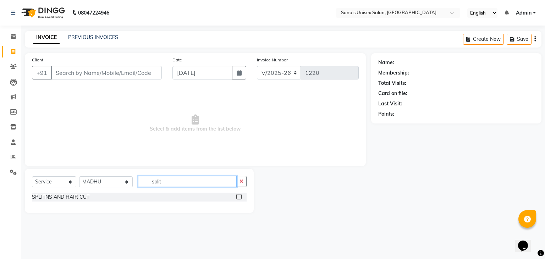
type input "split"
click at [239, 195] on label at bounding box center [238, 196] width 5 height 5
click at [239, 195] on input "checkbox" at bounding box center [238, 197] width 5 height 5
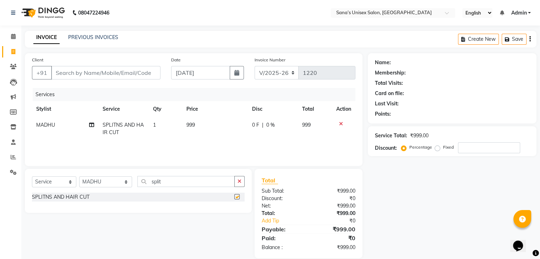
checkbox input "false"
click at [165, 184] on input "split" at bounding box center [185, 181] width 97 height 11
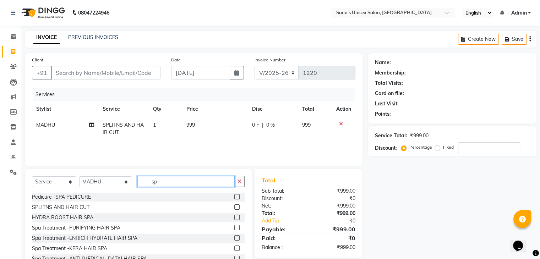
type input "s"
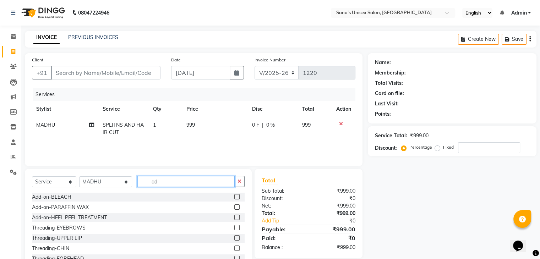
type input "a"
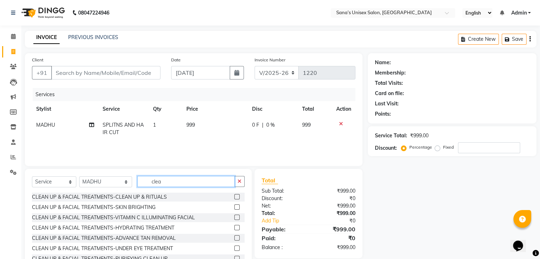
type input "clea"
click at [234, 197] on label at bounding box center [236, 196] width 5 height 5
click at [234, 197] on input "checkbox" at bounding box center [236, 197] width 5 height 5
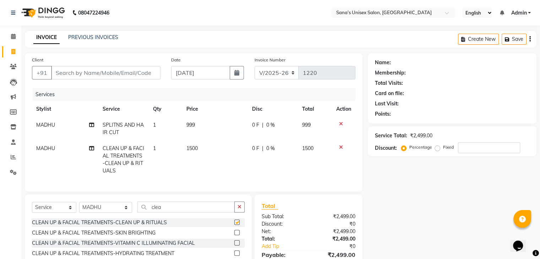
checkbox input "false"
click at [209, 149] on td "1500" at bounding box center [215, 160] width 66 height 38
select select "47419"
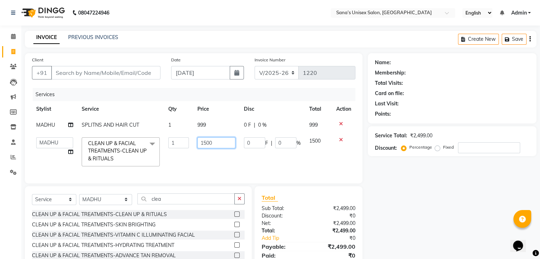
click at [217, 146] on input "1500" at bounding box center [216, 142] width 38 height 11
type input "1999"
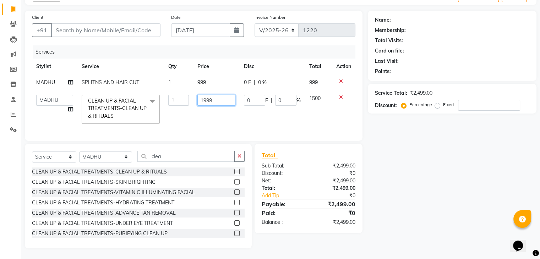
scroll to position [48, 0]
click at [273, 117] on td "0 F | 0 %" at bounding box center [272, 110] width 65 height 38
select select "47419"
click at [93, 23] on input "Client" at bounding box center [105, 29] width 109 height 13
type input "7"
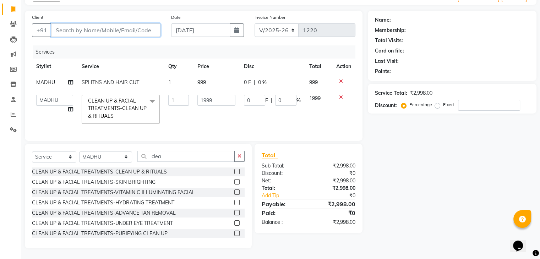
type input "0"
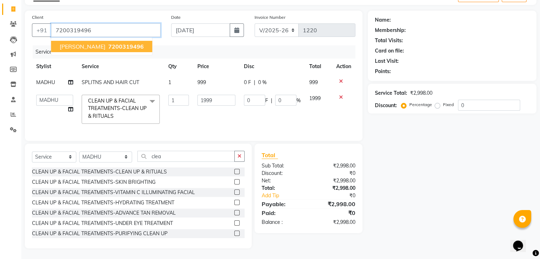
type input "7200319496"
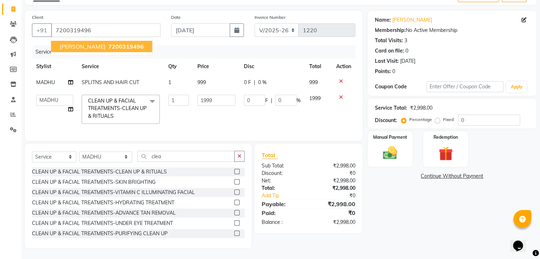
click at [71, 44] on span "[PERSON_NAME]" at bounding box center [83, 46] width 46 height 7
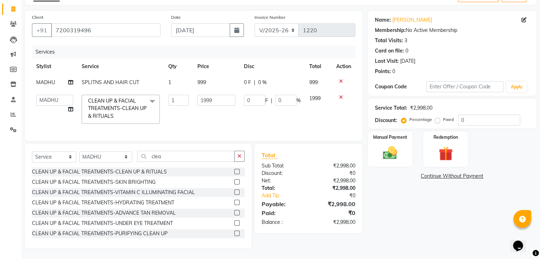
drag, startPoint x: 392, startPoint y: 133, endPoint x: 422, endPoint y: 131, distance: 29.9
click at [392, 134] on label "Manual Payment" at bounding box center [390, 137] width 34 height 6
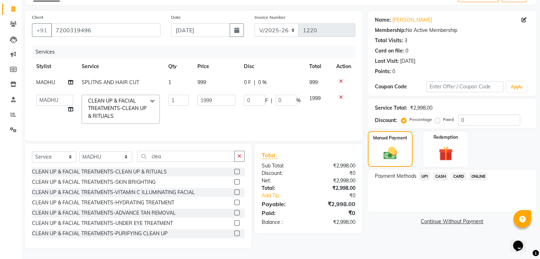
click at [480, 173] on span "ONLINE" at bounding box center [478, 177] width 18 height 8
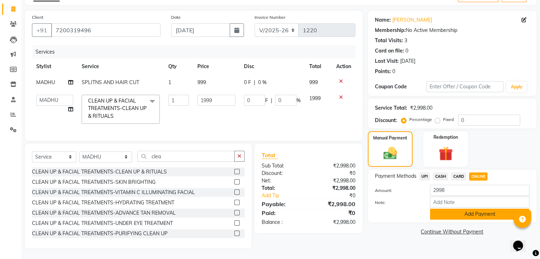
click at [504, 212] on button "Add Payment" at bounding box center [479, 214] width 99 height 11
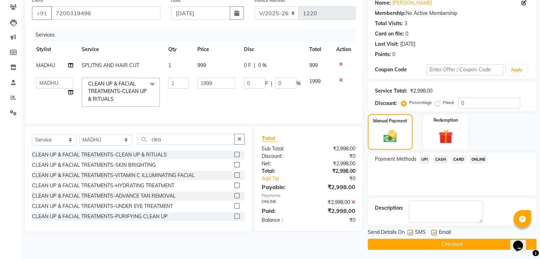
scroll to position [61, 0]
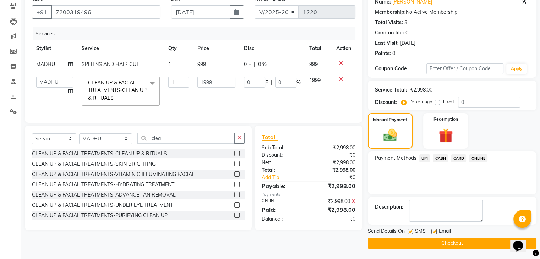
click at [480, 242] on button "Checkout" at bounding box center [452, 243] width 169 height 11
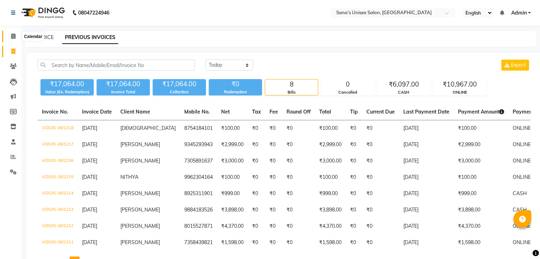
click at [13, 38] on icon at bounding box center [13, 35] width 5 height 5
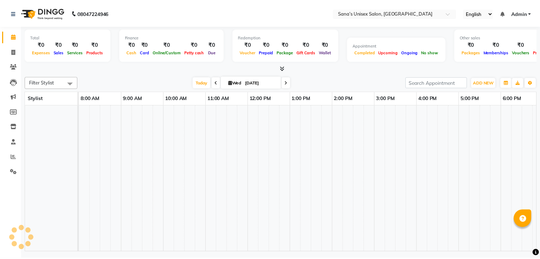
scroll to position [0, 92]
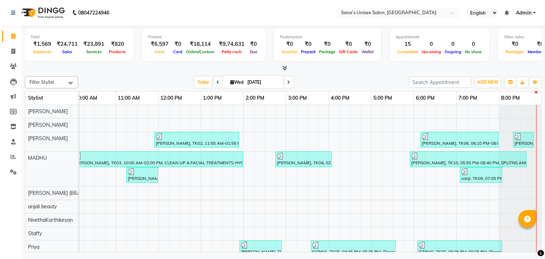
click at [39, 46] on div "₹1,569" at bounding box center [42, 44] width 23 height 8
click at [39, 51] on span "Expenses" at bounding box center [43, 51] width 22 height 5
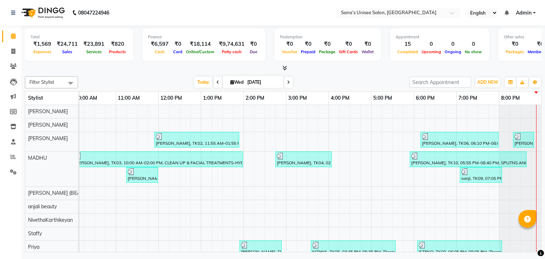
click at [41, 44] on div "₹1,569" at bounding box center [42, 44] width 23 height 8
click at [27, 47] on div "Total ₹1,569 Expenses ₹24,711 Sales ₹23,891 Services ₹820 Products" at bounding box center [79, 44] width 109 height 33
click at [15, 159] on icon at bounding box center [13, 156] width 5 height 5
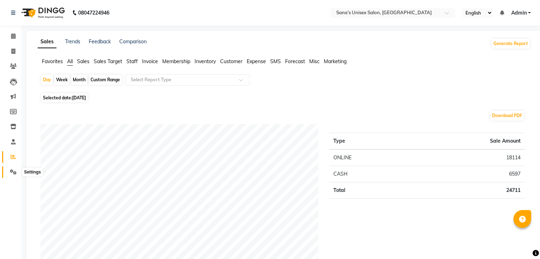
click at [11, 172] on icon at bounding box center [13, 171] width 7 height 5
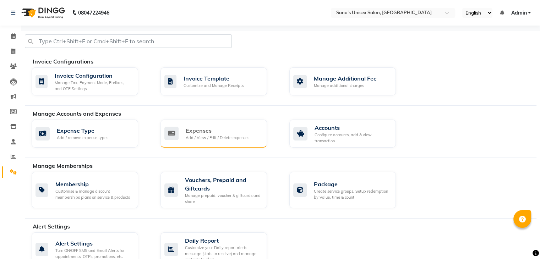
click at [192, 137] on div "Add / View / Edit / Delete expenses" at bounding box center [218, 138] width 64 height 6
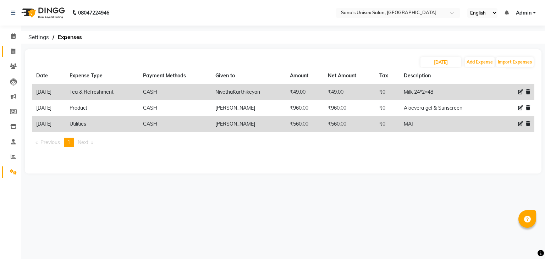
click at [13, 50] on icon at bounding box center [13, 51] width 4 height 5
select select "service"
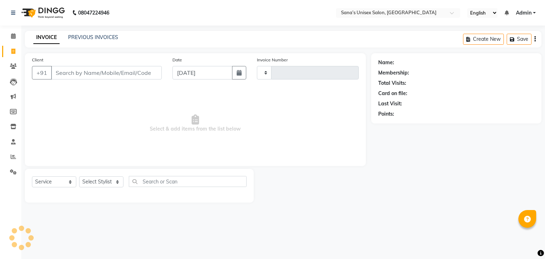
type input "1223"
select select "6091"
click at [81, 37] on link "PREVIOUS INVOICES" at bounding box center [93, 37] width 50 height 6
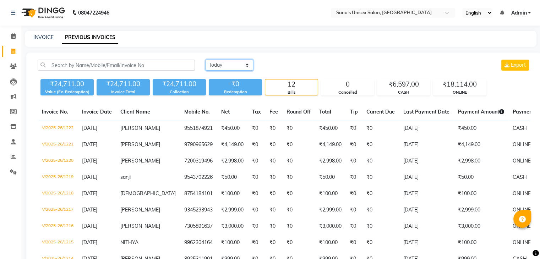
click at [233, 65] on select "Today Yesterday Custom Range" at bounding box center [230, 65] width 48 height 11
select select "range"
click at [206, 60] on select "Today Yesterday Custom Range" at bounding box center [230, 65] width 48 height 11
click at [272, 65] on input "[DATE]" at bounding box center [287, 65] width 50 height 10
select select "9"
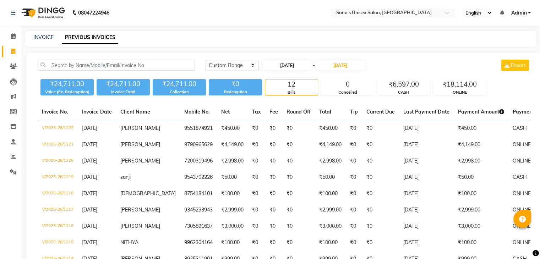
select select "2025"
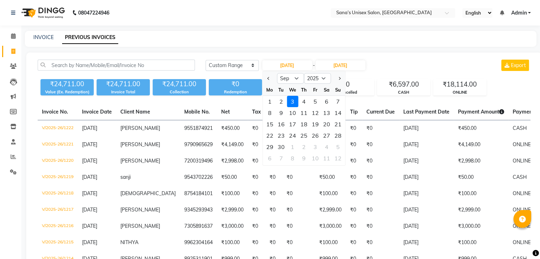
click at [268, 102] on div "1" at bounding box center [269, 101] width 11 height 11
type input "01-09-2025"
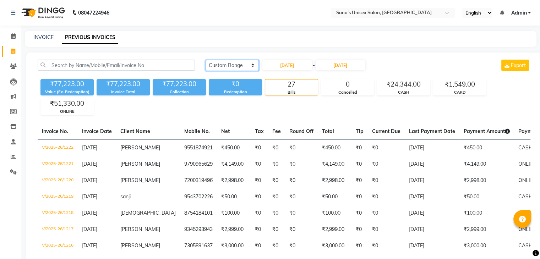
click at [219, 64] on select "Today Yesterday Custom Range" at bounding box center [232, 65] width 53 height 11
select select "today"
click at [206, 60] on select "Today Yesterday Custom Range" at bounding box center [232, 65] width 53 height 11
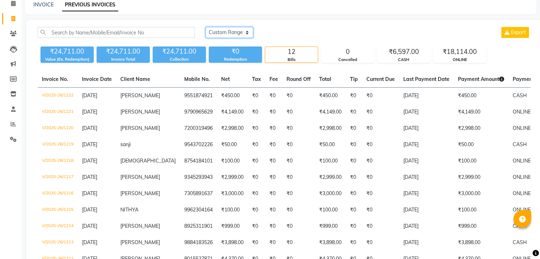
scroll to position [36, 0]
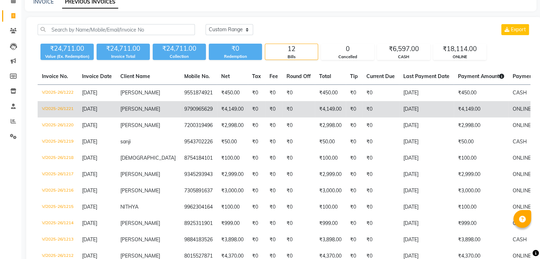
click at [113, 107] on td "[DATE]" at bounding box center [97, 109] width 38 height 16
click at [85, 115] on td "[DATE]" at bounding box center [97, 109] width 38 height 16
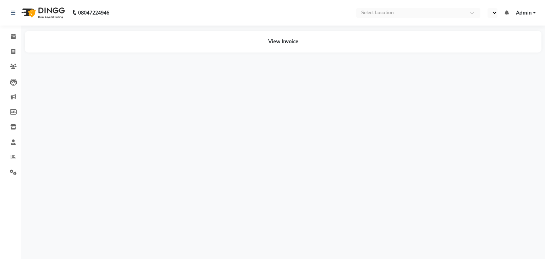
select select "en"
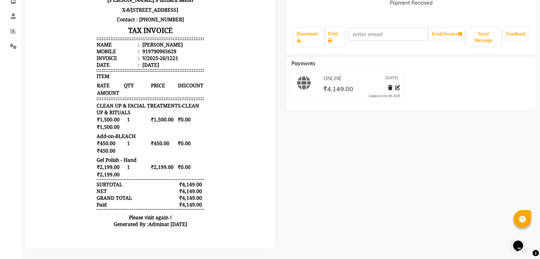
scroll to position [131, 0]
